Goal: Task Accomplishment & Management: Manage account settings

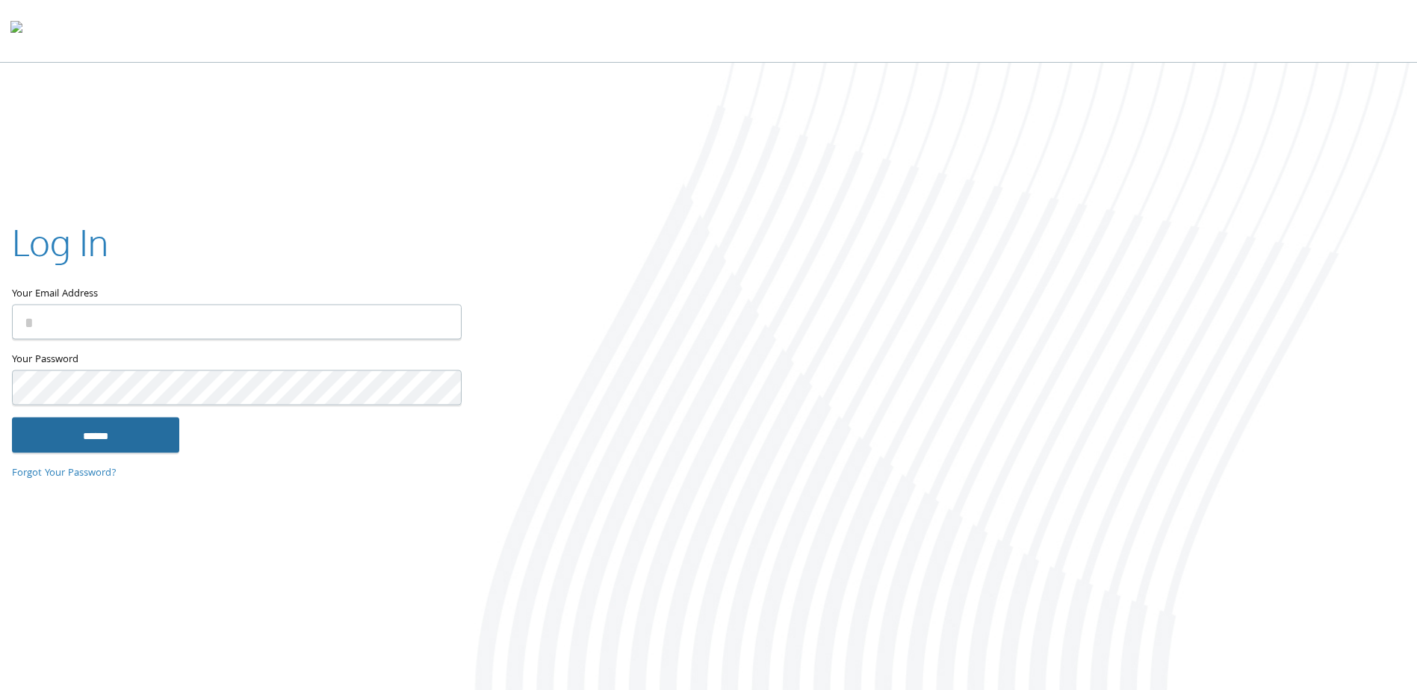
type input "**********"
click at [126, 441] on input "******" at bounding box center [95, 436] width 167 height 36
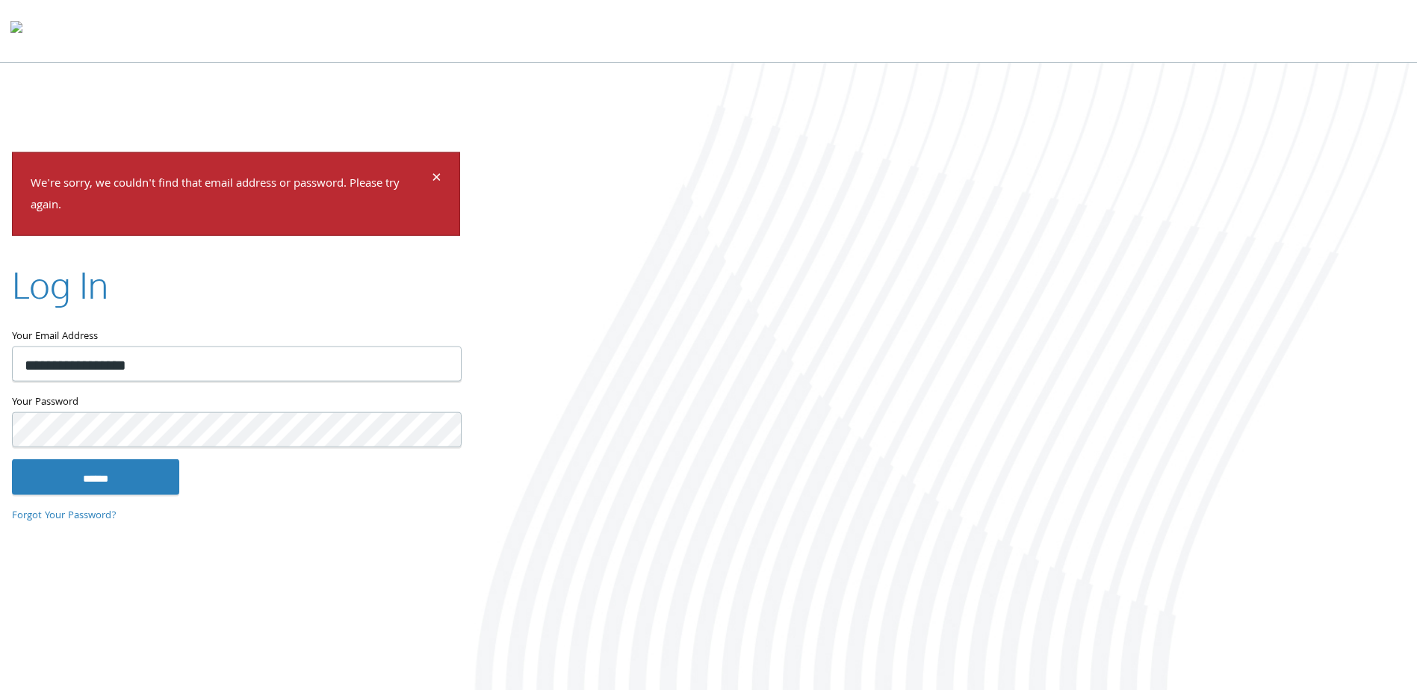
click at [12, 459] on input "******" at bounding box center [95, 477] width 167 height 36
